Goal: Task Accomplishment & Management: Manage account settings

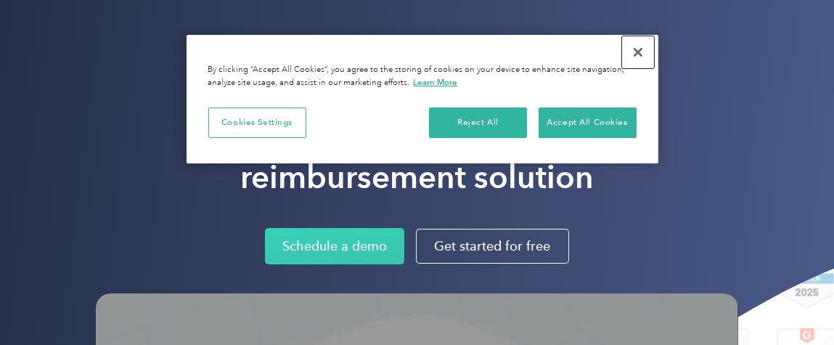
click at [637, 54] on button "Close" at bounding box center [638, 52] width 32 height 32
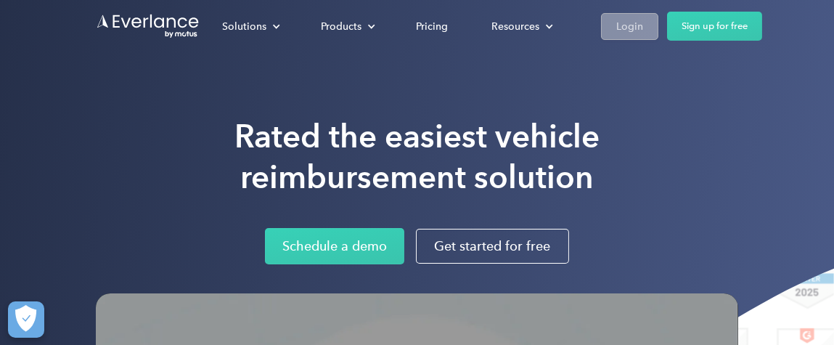
click at [616, 20] on div "Login" at bounding box center [629, 26] width 27 height 18
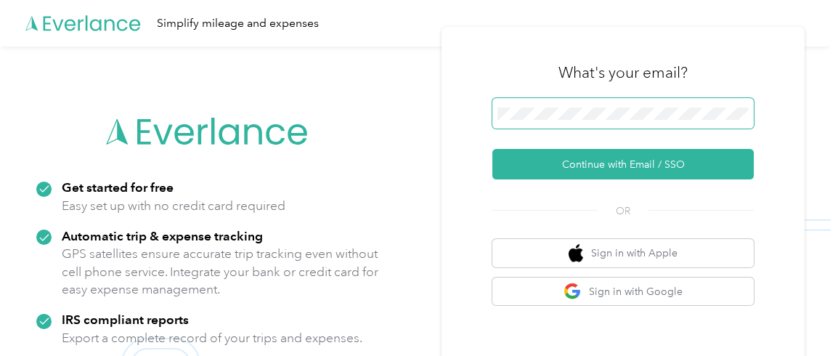
click at [562, 118] on div at bounding box center [622, 116] width 261 height 36
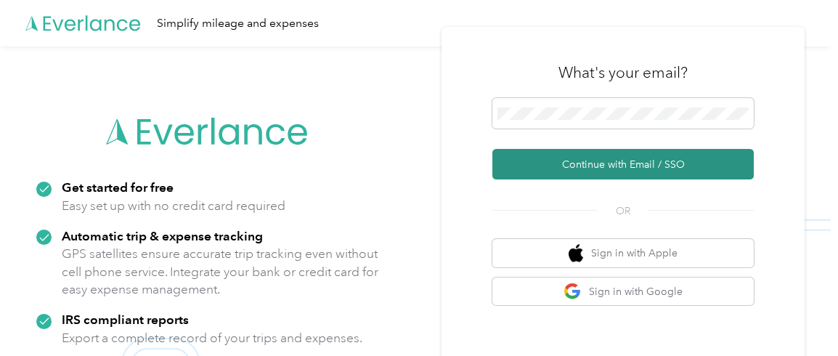
click at [597, 165] on button "Continue with Email / SSO" at bounding box center [622, 164] width 261 height 30
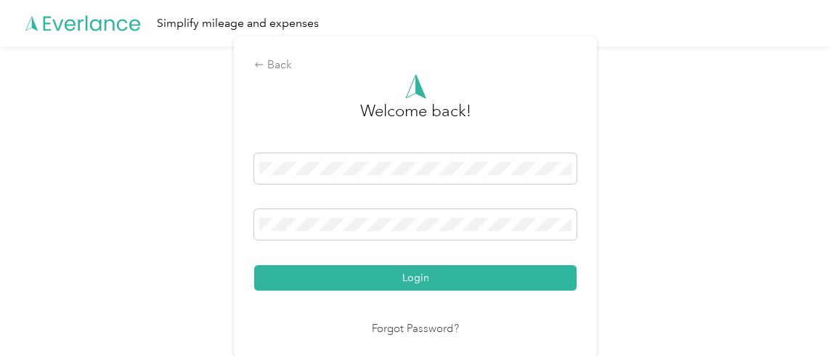
click at [254, 265] on button "Login" at bounding box center [415, 277] width 322 height 25
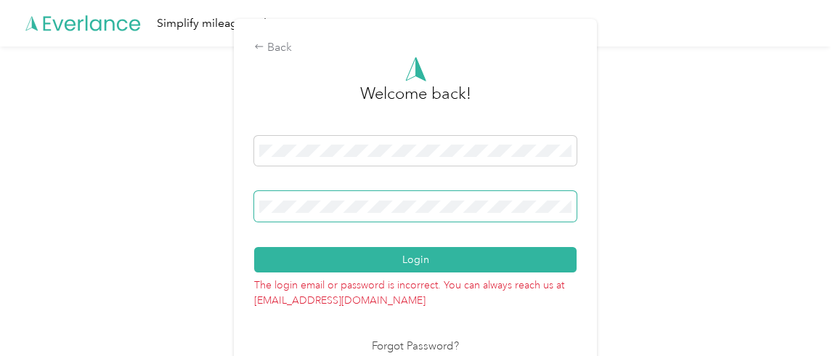
click at [254, 247] on button "Login" at bounding box center [415, 259] width 322 height 25
click at [171, 208] on div "Back Welcome back! Login The login email or password is incorrect. You can alwa…" at bounding box center [415, 202] width 831 height 313
click at [254, 247] on button "Login" at bounding box center [415, 259] width 322 height 25
click at [136, 200] on div "Back Welcome back! Login The login email or password is incorrect. You can alwa…" at bounding box center [415, 202] width 831 height 313
click at [254, 247] on button "Login" at bounding box center [415, 259] width 322 height 25
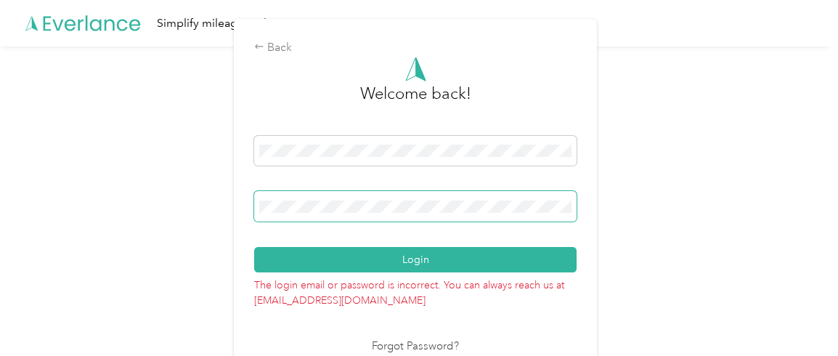
scroll to position [19, 0]
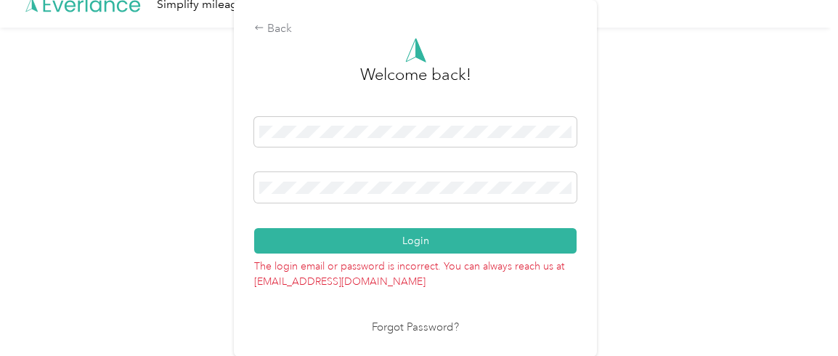
click at [395, 327] on link "Forgot Password?" at bounding box center [415, 327] width 87 height 17
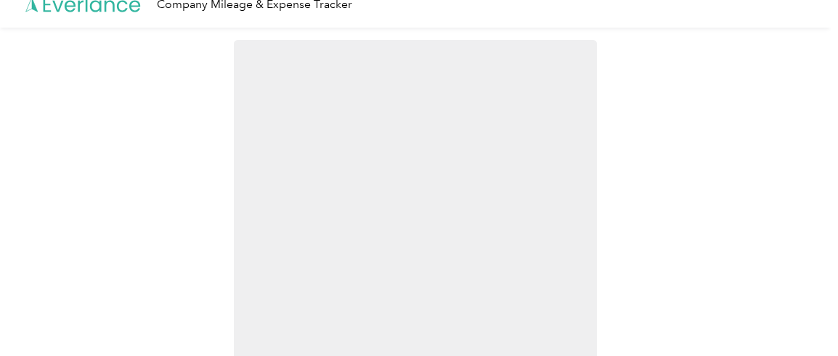
scroll to position [4, 0]
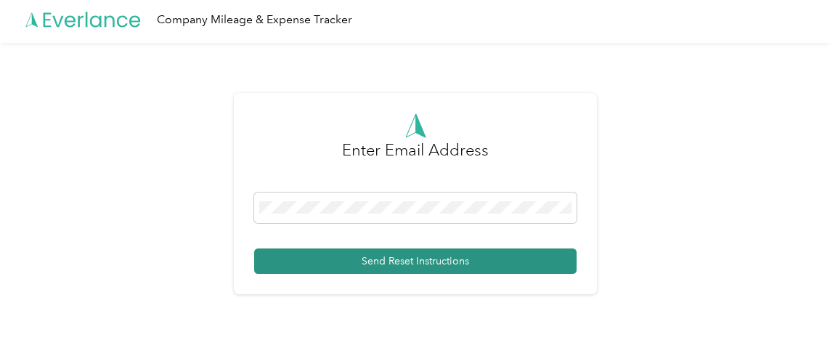
click at [389, 261] on button "Send Reset Instructions" at bounding box center [415, 260] width 322 height 25
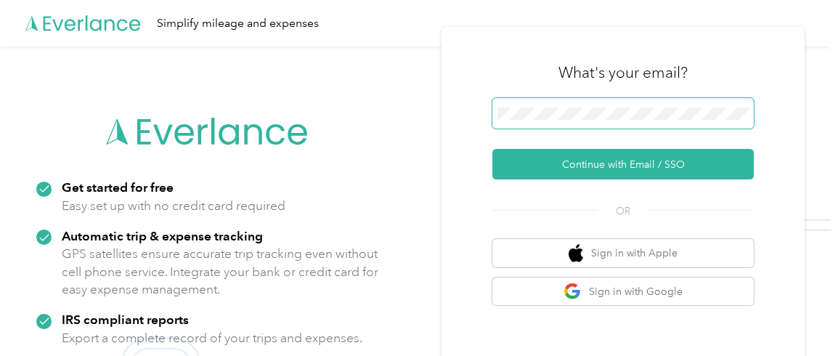
click at [566, 105] on span at bounding box center [622, 113] width 261 height 30
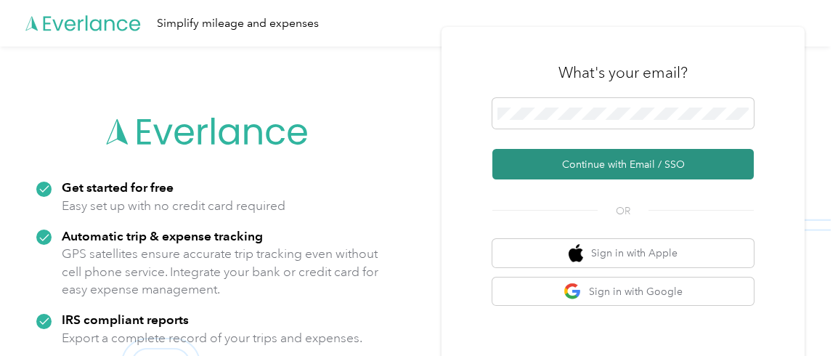
click at [615, 166] on button "Continue with Email / SSO" at bounding box center [622, 164] width 261 height 30
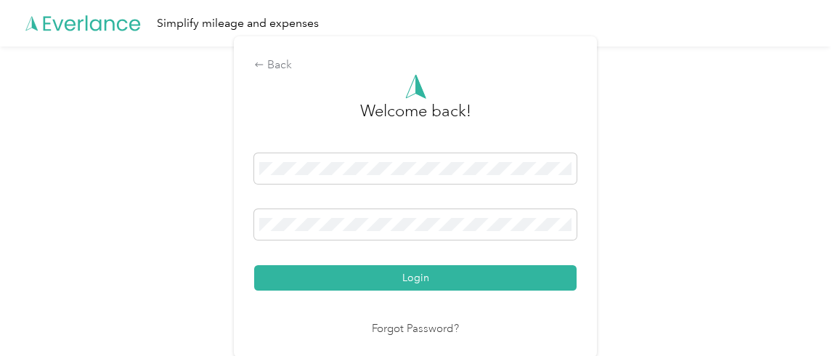
click at [254, 265] on button "Login" at bounding box center [415, 277] width 322 height 25
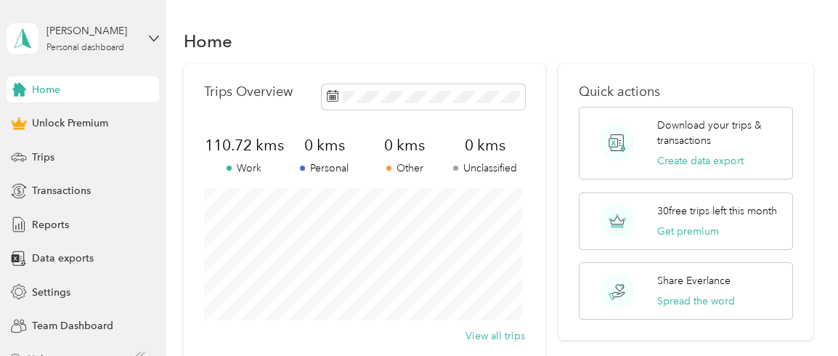
click at [514, 21] on div "Home Trips Overview 110.72 kms Work 0 kms Personal 0 kms Other 0 kms Unclassifi…" at bounding box center [498, 336] width 665 height 672
click at [88, 247] on div "Data exports" at bounding box center [83, 258] width 152 height 26
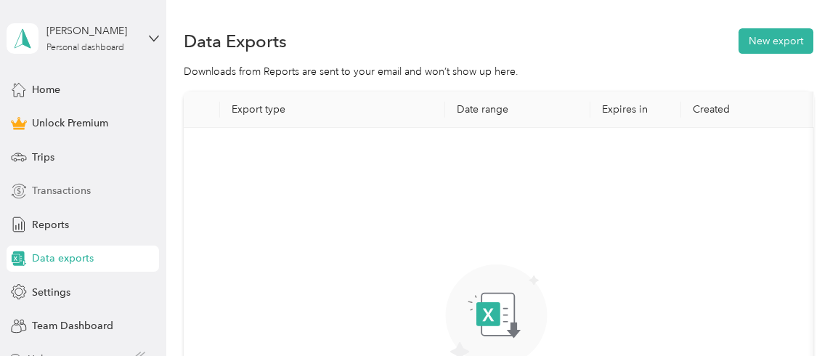
click at [94, 184] on div "Transactions" at bounding box center [83, 191] width 152 height 26
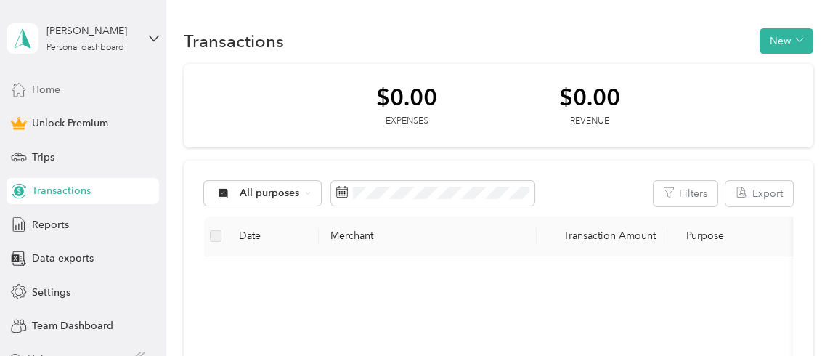
click at [78, 85] on div "Home" at bounding box center [83, 89] width 152 height 26
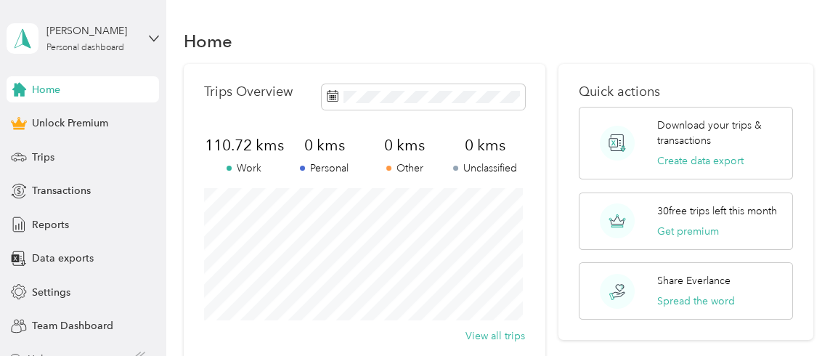
click at [142, 33] on div "Nathaelle Canet Personal dashboard" at bounding box center [83, 38] width 152 height 51
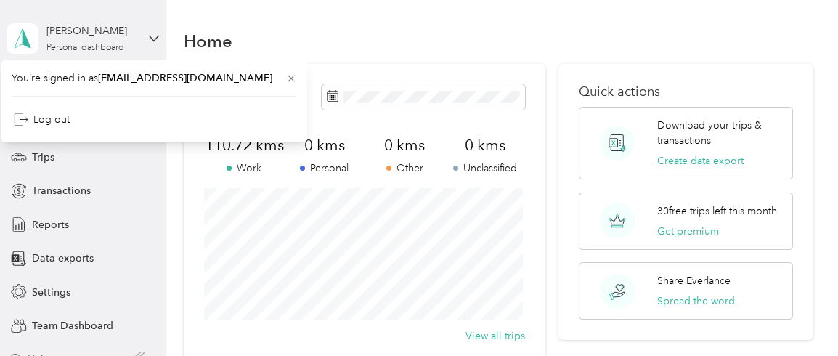
click at [142, 33] on div "Nathaelle Canet Personal dashboard" at bounding box center [83, 38] width 152 height 51
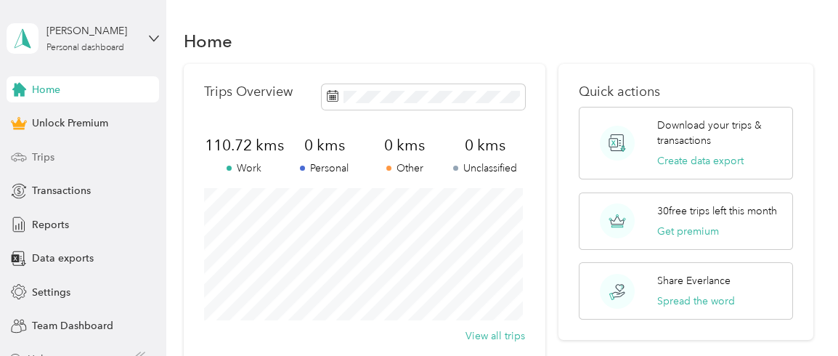
click at [57, 168] on div "Trips" at bounding box center [83, 157] width 152 height 26
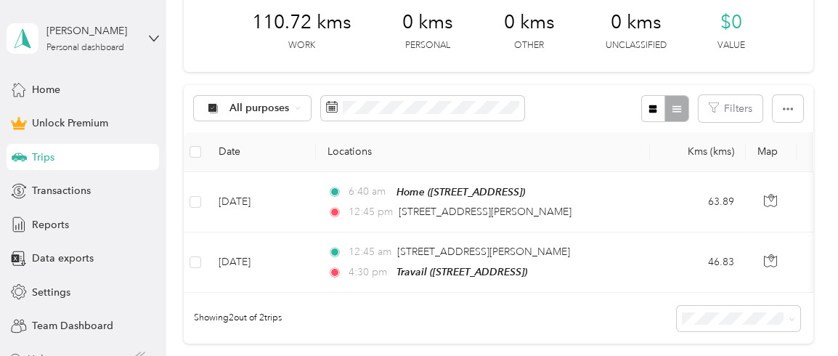
scroll to position [242, 0]
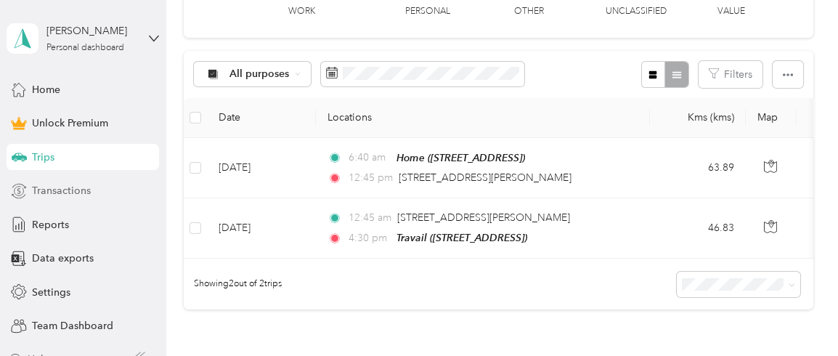
click at [117, 199] on div "Transactions" at bounding box center [83, 191] width 152 height 26
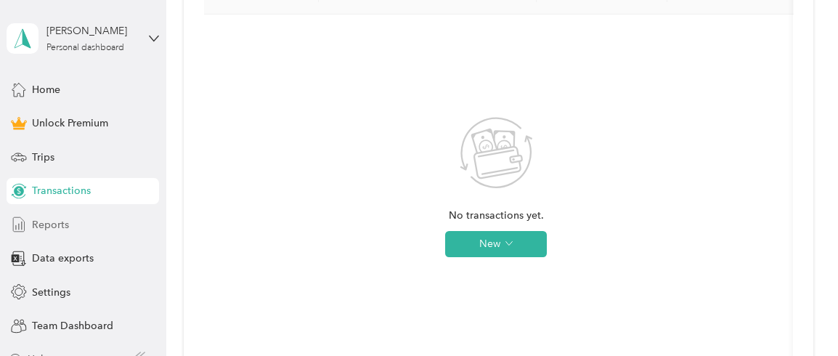
click at [90, 216] on div "Reports" at bounding box center [83, 224] width 152 height 26
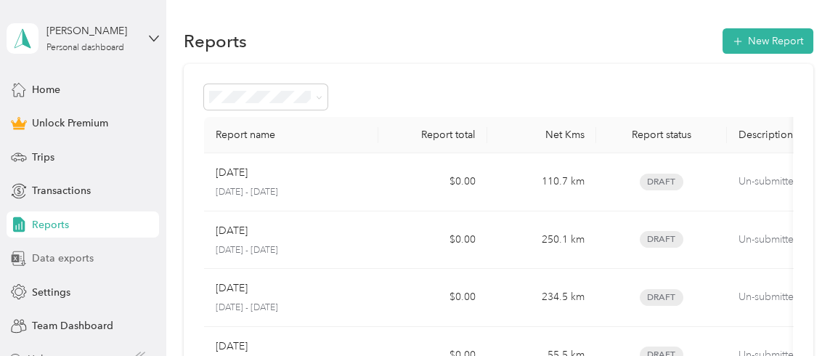
click at [70, 266] on div "Data exports" at bounding box center [83, 258] width 152 height 26
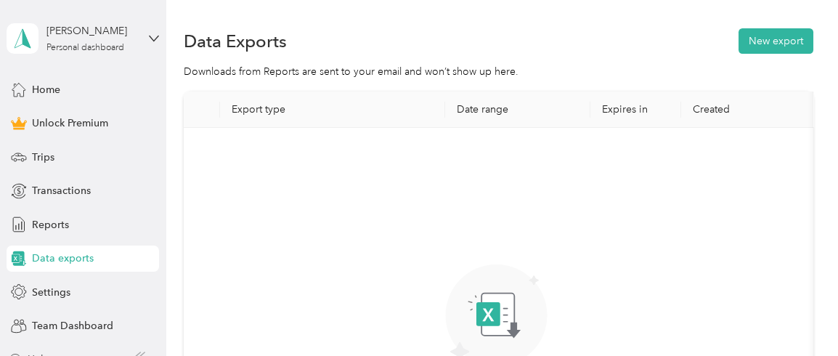
click at [491, 113] on th "Date range" at bounding box center [517, 109] width 145 height 36
